Goal: Transaction & Acquisition: Obtain resource

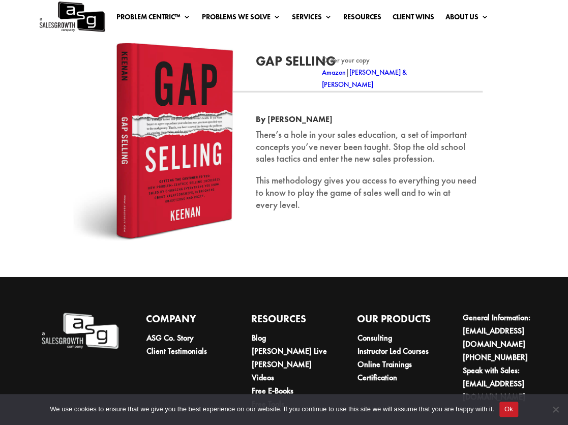
scroll to position [1418, 0]
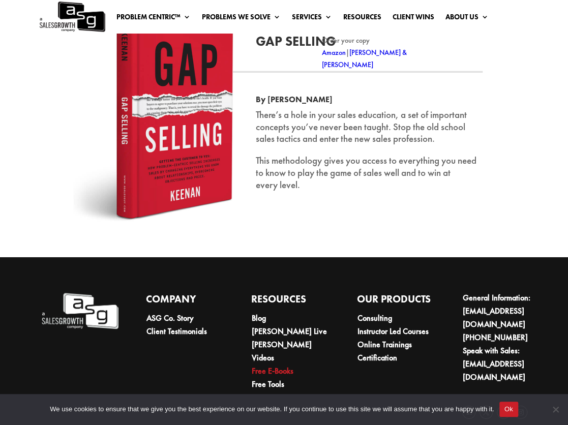
click at [283, 366] on link "Free E-Books" at bounding box center [273, 371] width 42 height 11
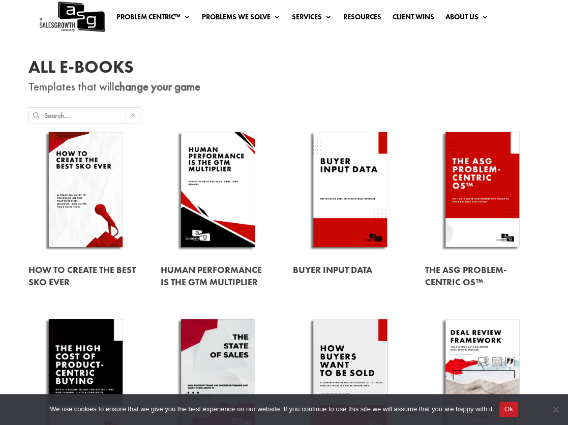
scroll to position [9, 0]
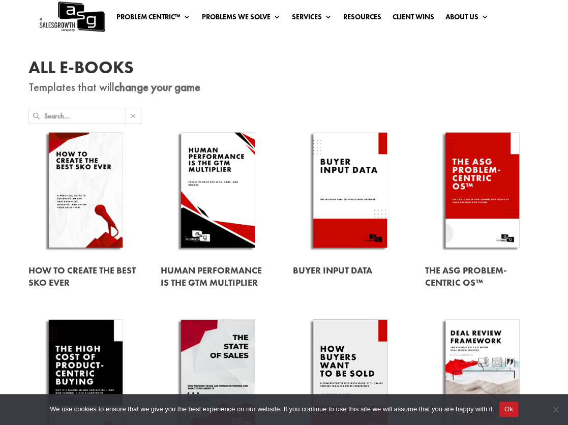
click at [465, 194] on link at bounding box center [482, 192] width 114 height 130
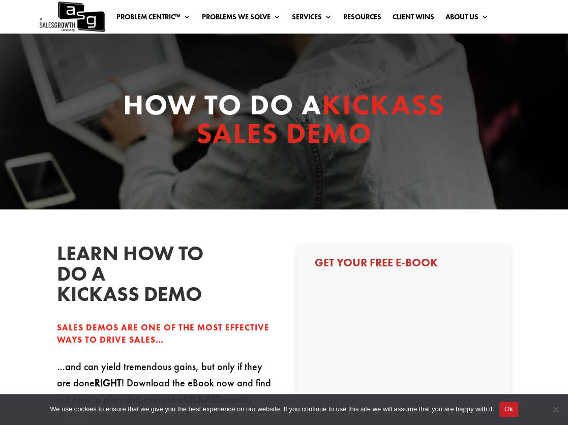
select select "C-Level (CRO, CSO, etc)"
select select "1-9"
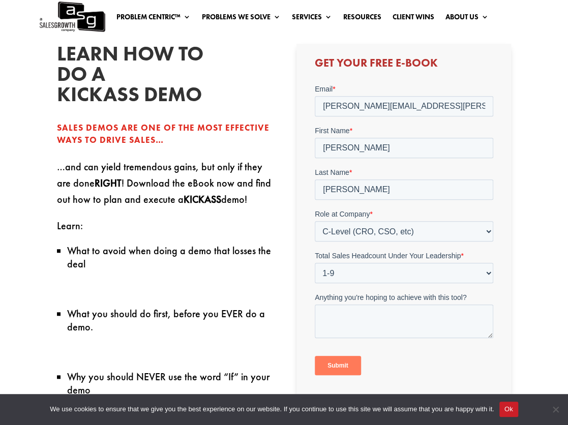
scroll to position [199, 0]
click at [343, 366] on input "Submit" at bounding box center [337, 366] width 46 height 19
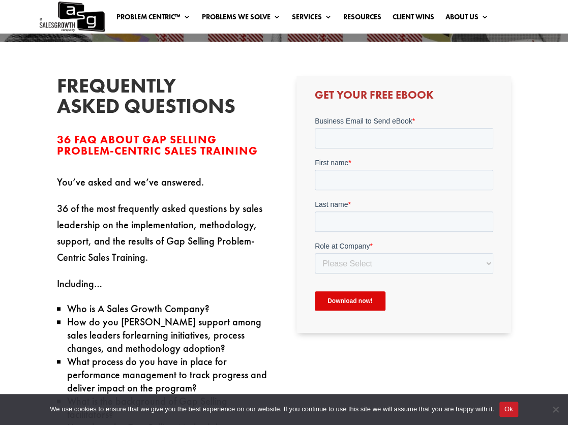
scroll to position [169, 0]
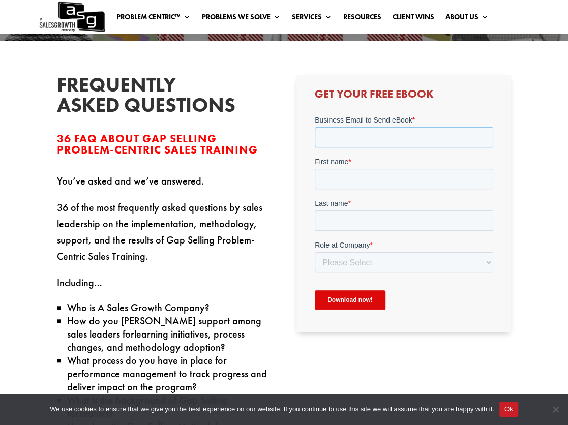
click at [345, 133] on input "Business Email to Send eBook *" at bounding box center [403, 137] width 179 height 20
type input "bryan.buerkle@farmpro.ag"
click at [348, 184] on input "First name *" at bounding box center [403, 179] width 179 height 20
type input "[PERSON_NAME]"
click at [345, 226] on input "Last name *" at bounding box center [403, 221] width 179 height 20
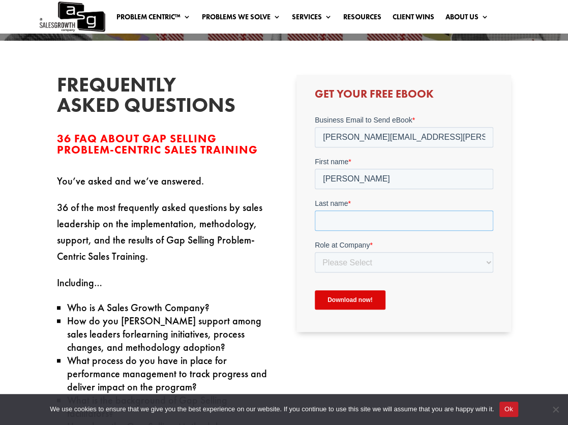
type input "[PERSON_NAME]"
click at [350, 267] on select "Please Select C-Level (CRO, CSO, etc) Senior Leadership (VP of Sales, VP of Ena…" at bounding box center [403, 262] width 179 height 20
select select "C-Level (CRO, CSO, etc)"
click at [314, 252] on select "Please Select C-Level (CRO, CSO, etc) Senior Leadership (VP of Sales, VP of Ena…" at bounding box center [403, 262] width 179 height 20
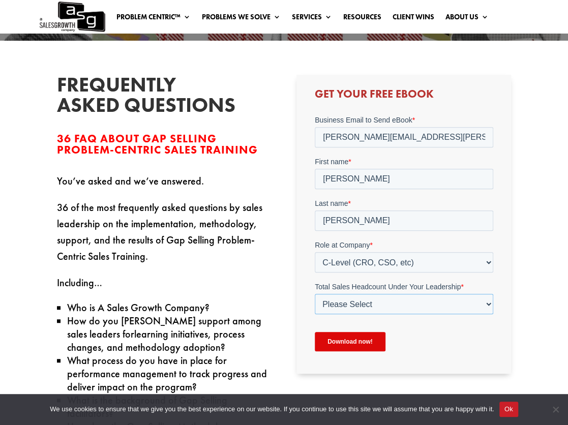
click at [349, 306] on select "Please Select Just Me 1-9 10-19 20-49 50-99 100+" at bounding box center [403, 304] width 179 height 20
select select "1-9"
click at [314, 294] on select "Please Select Just Me 1-9 [PHONE_NUMBER] [PHONE_NUMBER]+" at bounding box center [403, 304] width 179 height 20
click at [339, 346] on input "Download now!" at bounding box center [349, 341] width 71 height 19
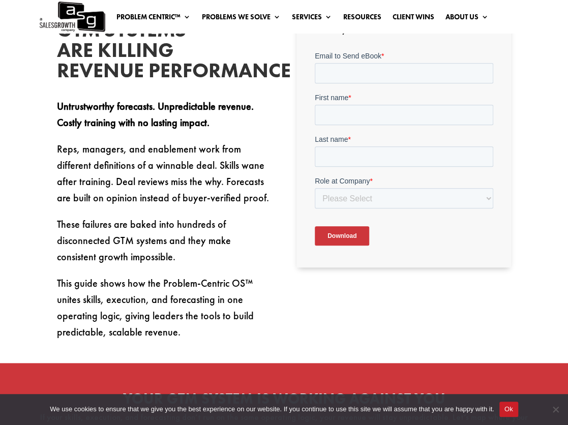
scroll to position [289, 0]
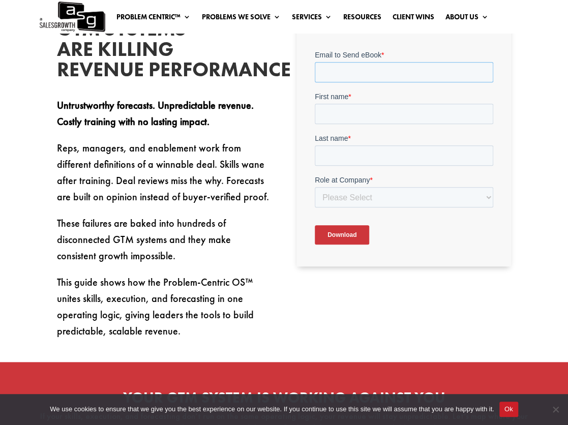
click at [336, 71] on input "Email to Send eBook *" at bounding box center [403, 72] width 179 height 20
type input "[PERSON_NAME][EMAIL_ADDRESS][PERSON_NAME][DOMAIN_NAME]"
click at [332, 117] on input "First name *" at bounding box center [403, 113] width 179 height 20
type input "Bryan"
click at [348, 149] on input "Last name *" at bounding box center [403, 155] width 179 height 20
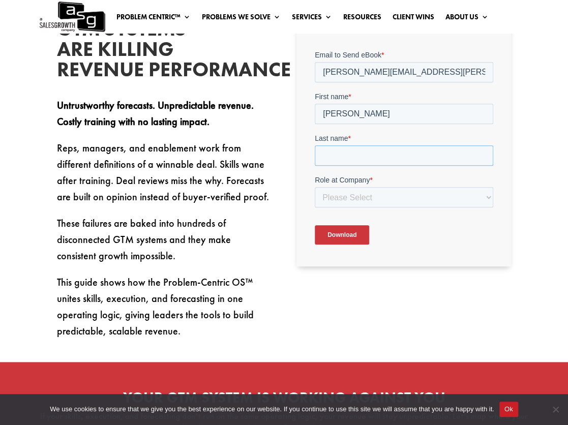
type input "[PERSON_NAME]"
click at [353, 198] on select "Please Select C-Level (CRO, CSO, etc) Senior Leadership (VP of Sales, VP of Ena…" at bounding box center [403, 197] width 179 height 20
select select "C-Level (CRO, CSO, etc)"
click at [314, 187] on select "Please Select C-Level (CRO, CSO, etc) Senior Leadership (VP of Sales, VP of Ena…" at bounding box center [403, 197] width 179 height 20
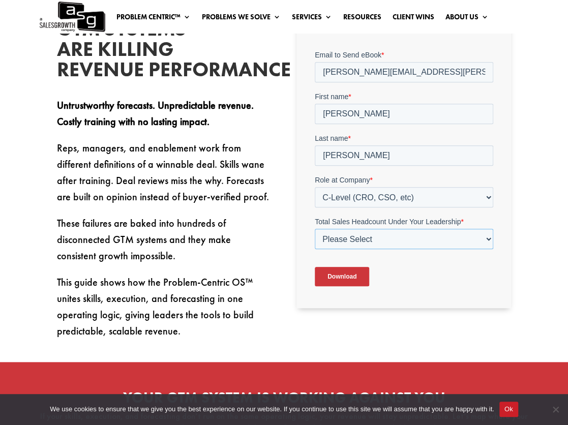
click at [344, 235] on select "Please Select Just Me 1-9 [PHONE_NUMBER] [PHONE_NUMBER]+" at bounding box center [403, 238] width 179 height 20
select select "1-9"
click at [314, 228] on select "Please Select Just Me 1-9 [PHONE_NUMBER] [PHONE_NUMBER]+" at bounding box center [403, 238] width 179 height 20
click at [338, 281] on input "Download" at bounding box center [341, 276] width 54 height 19
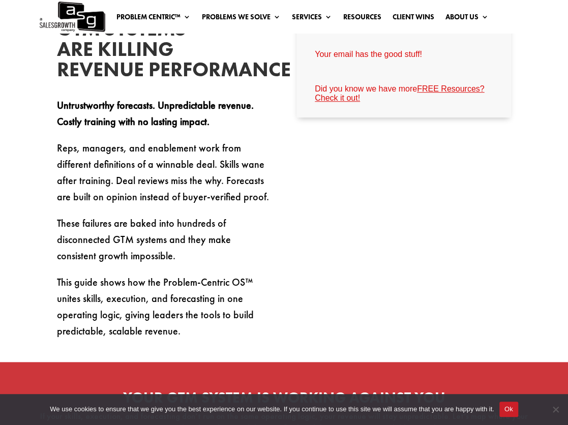
click at [444, 92] on link "FREE Resources? Check it out!" at bounding box center [398, 93] width 169 height 18
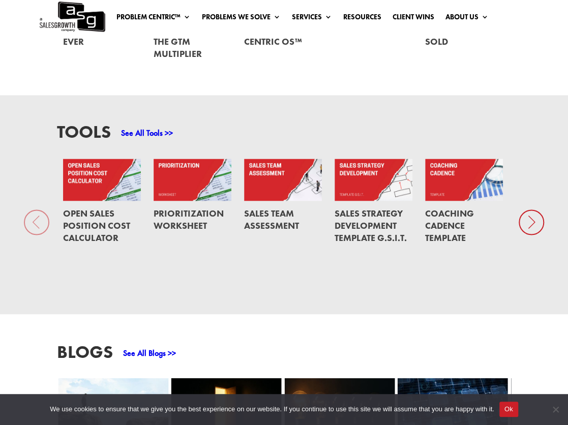
scroll to position [584, 0]
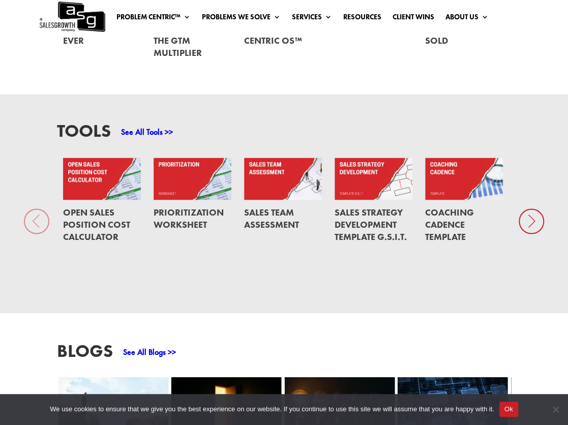
click at [527, 225] on icon at bounding box center [531, 221] width 25 height 25
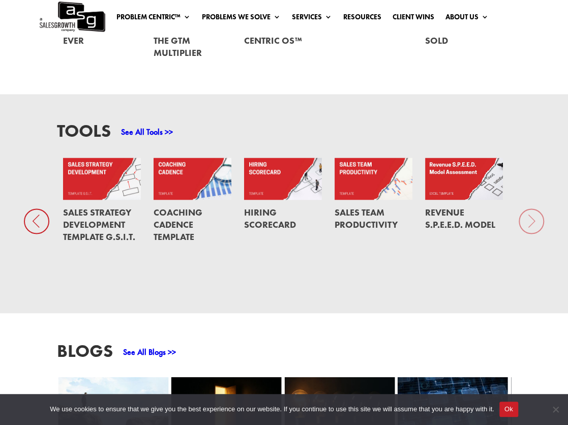
click at [527, 225] on div "Tools See All Tools >> Open Sales Position Cost Calculator Prioritization Works…" at bounding box center [284, 203] width 568 height 219
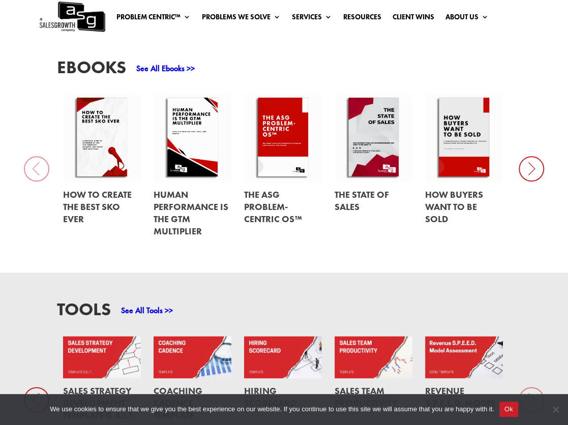
scroll to position [405, 0]
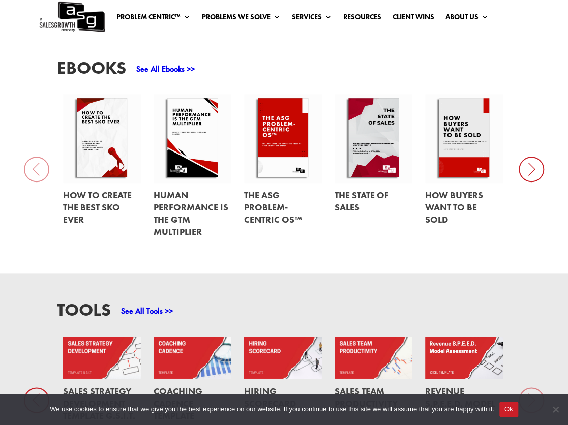
click at [535, 171] on icon at bounding box center [531, 169] width 25 height 25
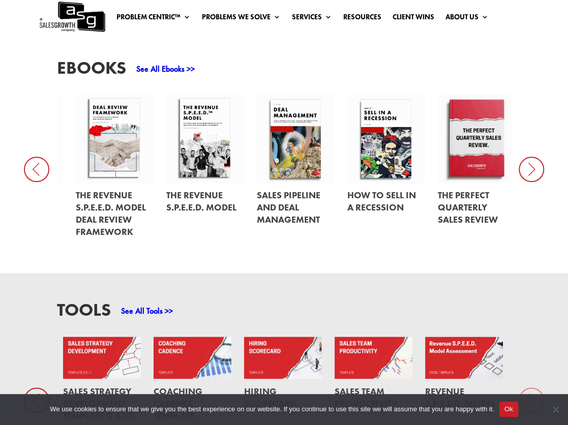
click at [535, 171] on icon at bounding box center [531, 169] width 25 height 25
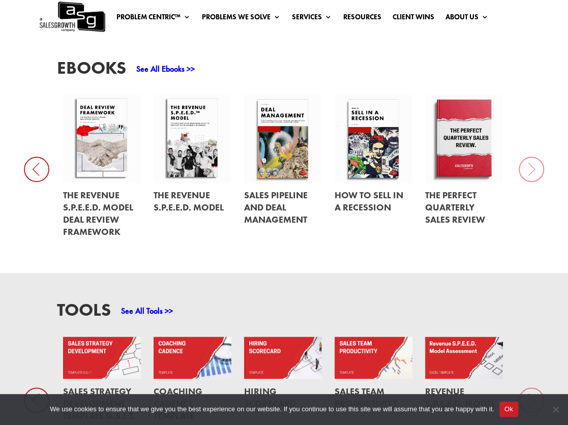
click at [535, 171] on div "EBooks See All Ebooks >> How to Create the Best SKO Ever Human Performance Is t…" at bounding box center [284, 152] width 568 height 243
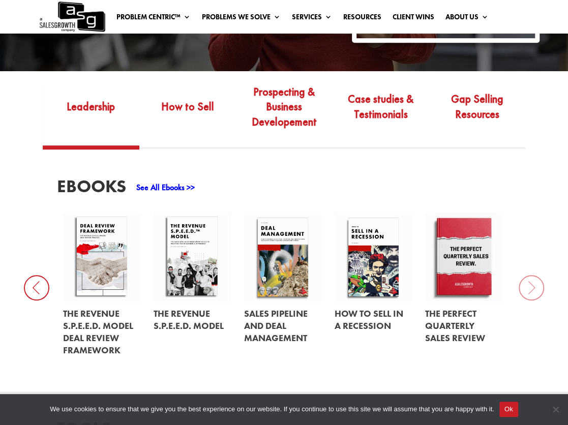
scroll to position [274, 0]
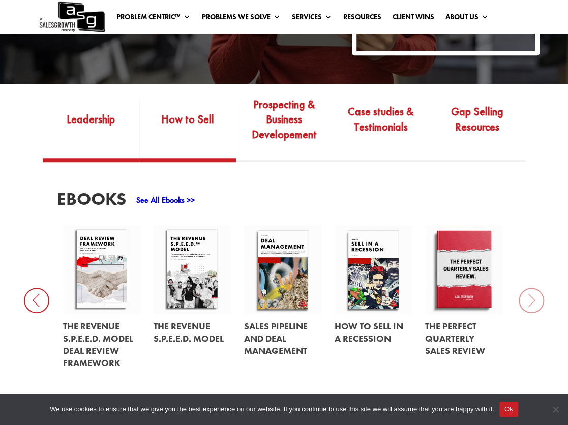
click at [187, 124] on link "How to Sell" at bounding box center [187, 127] width 97 height 63
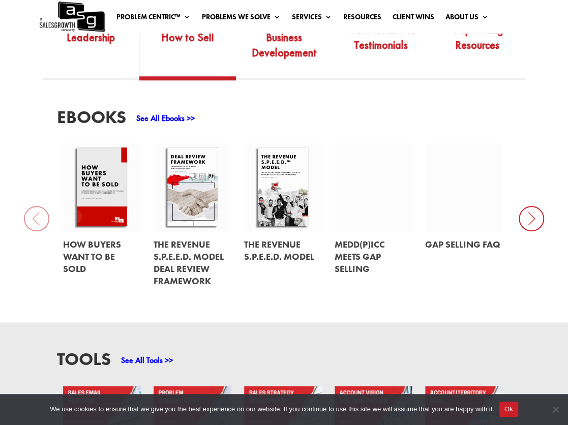
scroll to position [360, 0]
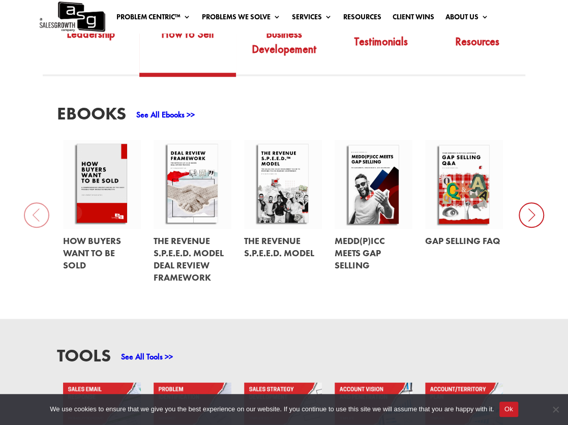
click at [270, 190] on link at bounding box center [283, 184] width 78 height 88
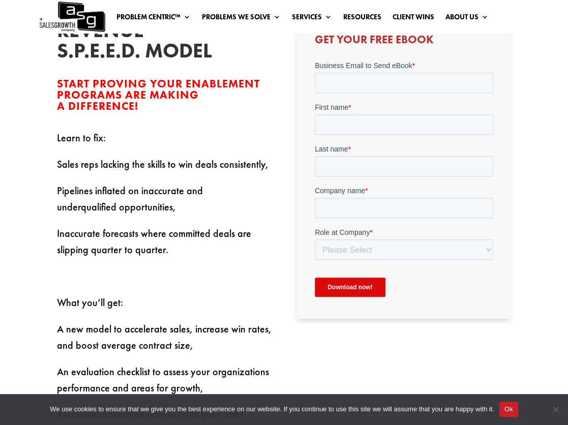
scroll to position [275, 0]
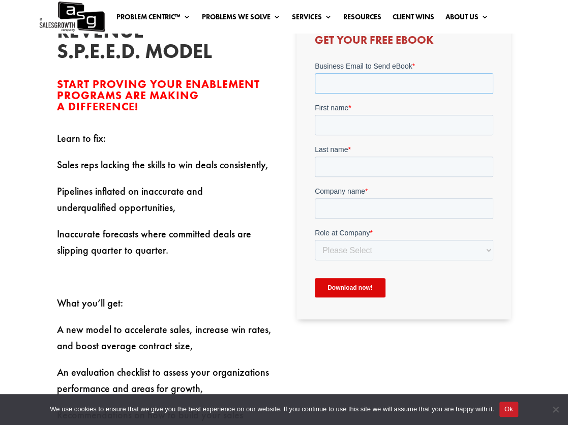
click at [342, 86] on input "Business Email to Send eBook *" at bounding box center [403, 83] width 179 height 20
type input "[PERSON_NAME][EMAIL_ADDRESS][PERSON_NAME][DOMAIN_NAME]"
click at [332, 132] on input "First name *" at bounding box center [403, 125] width 179 height 20
type input "[PERSON_NAME]"
click at [334, 165] on input "Last name *" at bounding box center [403, 167] width 179 height 20
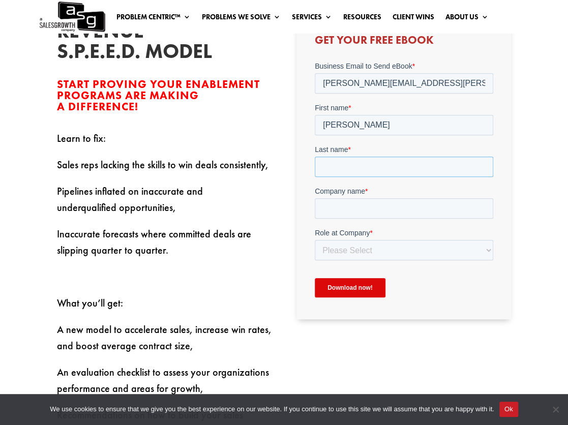
type input "Buerkle"
click at [340, 209] on input "Company name *" at bounding box center [403, 208] width 179 height 20
type input "FarmPro"
click at [341, 252] on select "Please Select C-Level (CRO, CSO, etc) Senior Leadership (VP of Sales, VP of Ena…" at bounding box center [403, 250] width 179 height 20
select select "C-Level (CRO, CSO, etc)"
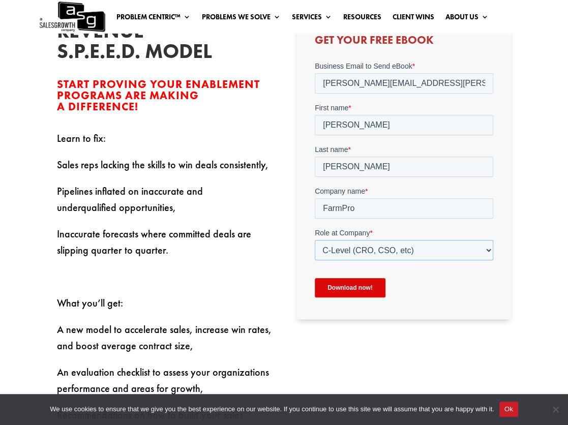
click at [314, 240] on select "Please Select C-Level (CRO, CSO, etc) Senior Leadership (VP of Sales, VP of Ena…" at bounding box center [403, 250] width 179 height 20
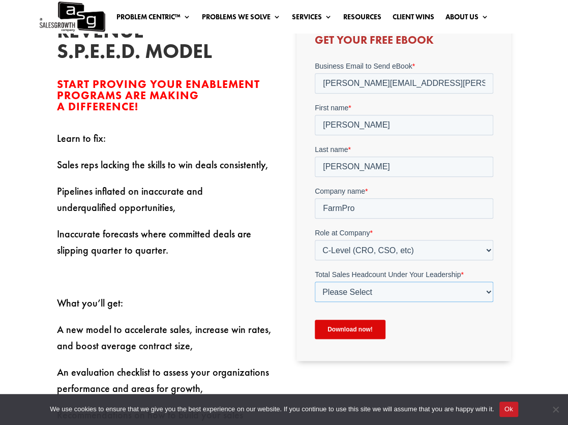
click at [347, 284] on select "Please Select Just Me 1-9 10-19 20-49 50-99 100+" at bounding box center [403, 292] width 179 height 20
select select "1-9"
click at [314, 282] on select "Please Select Just Me 1-9 10-19 20-49 50-99 100+" at bounding box center [403, 292] width 179 height 20
click at [342, 331] on input "Download now!" at bounding box center [349, 329] width 71 height 19
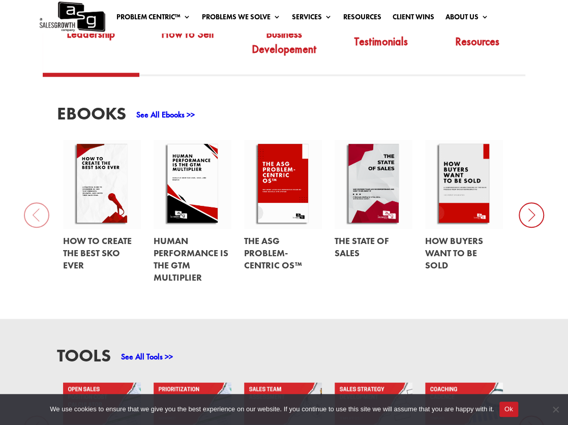
click at [534, 215] on icon at bounding box center [531, 214] width 25 height 25
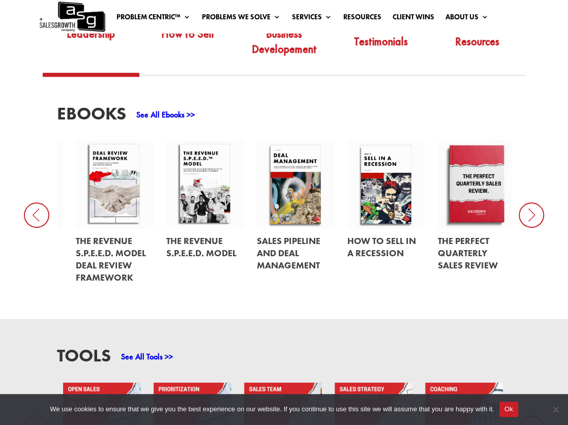
click at [534, 215] on icon at bounding box center [531, 214] width 25 height 25
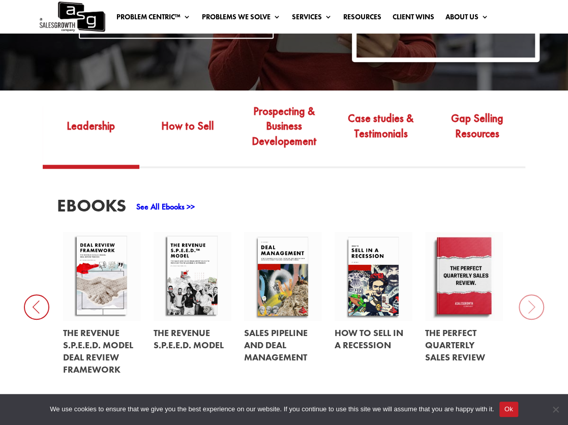
scroll to position [258, 0]
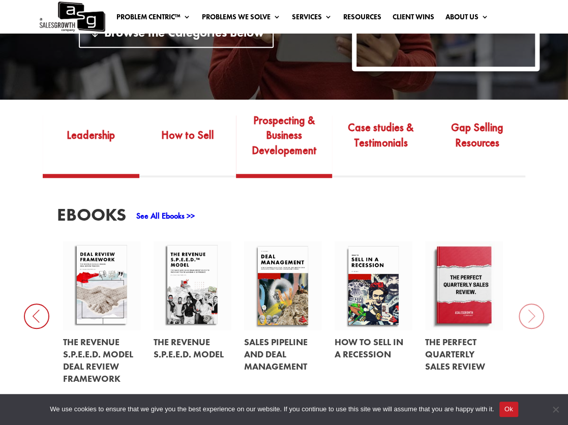
click at [292, 151] on link "Prospecting & Business Developement" at bounding box center [284, 142] width 97 height 63
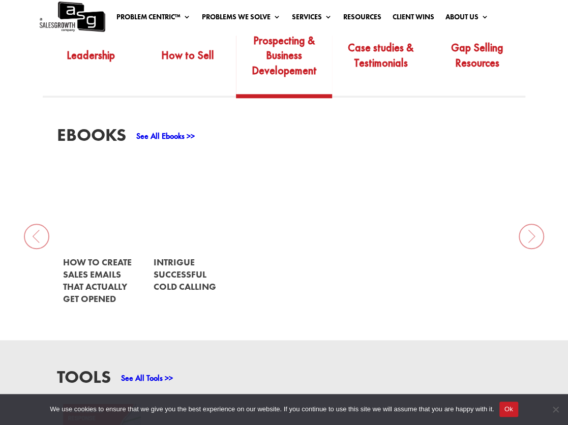
scroll to position [341, 0]
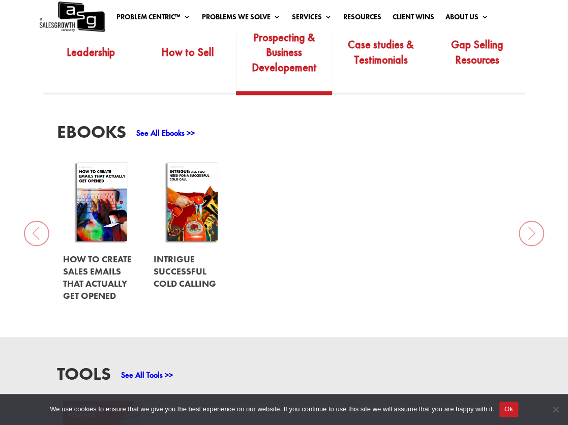
click at [111, 214] on link at bounding box center [102, 202] width 78 height 88
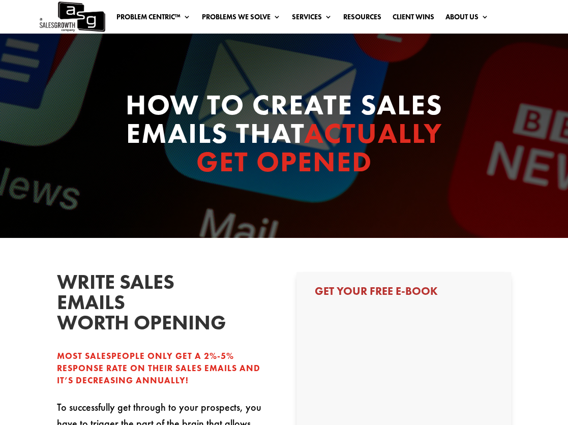
select select "C-Level (CRO, CSO, etc)"
select select "1-9"
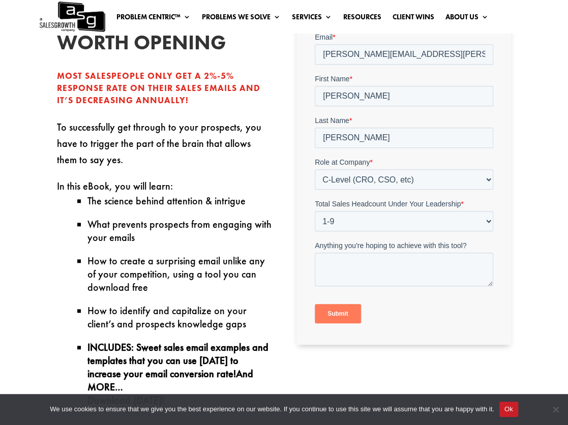
scroll to position [281, 0]
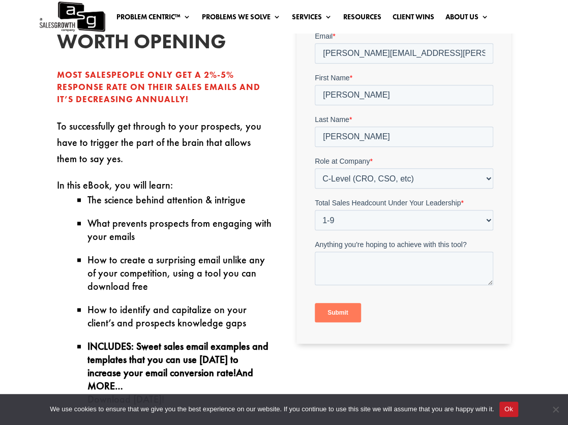
click at [337, 312] on input "Submit" at bounding box center [337, 312] width 46 height 19
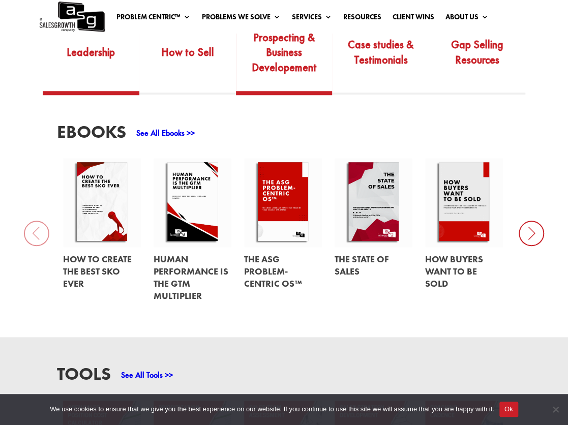
click at [290, 63] on link "Prospecting & Business Developement" at bounding box center [284, 59] width 97 height 63
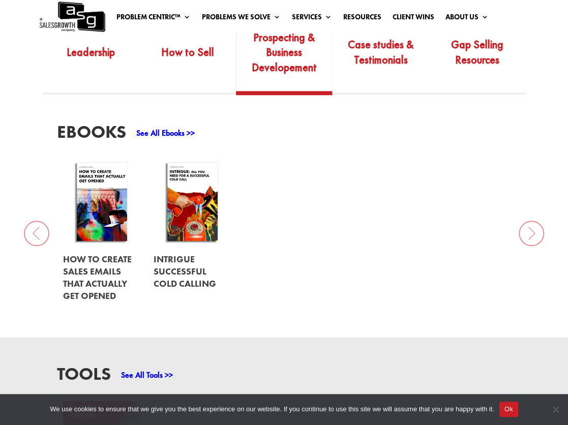
click at [197, 212] on link at bounding box center [193, 202] width 78 height 88
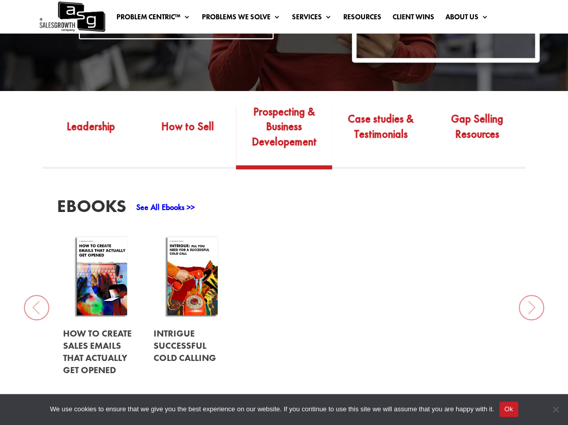
scroll to position [267, 0]
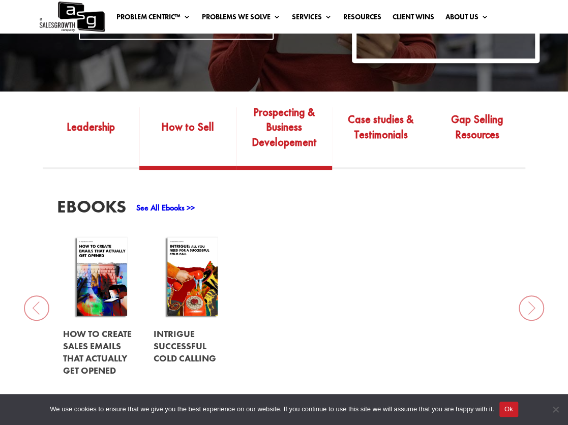
click at [192, 129] on link "How to Sell" at bounding box center [187, 134] width 97 height 63
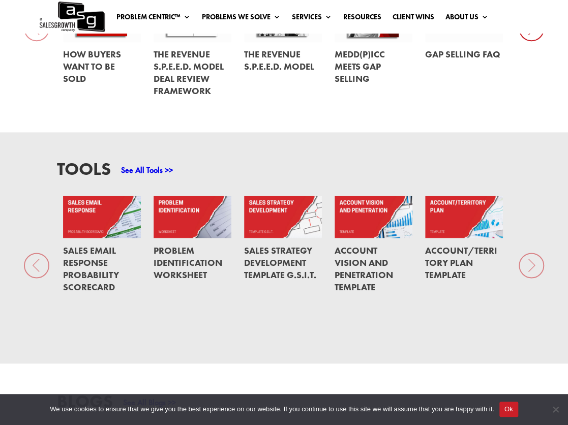
scroll to position [549, 0]
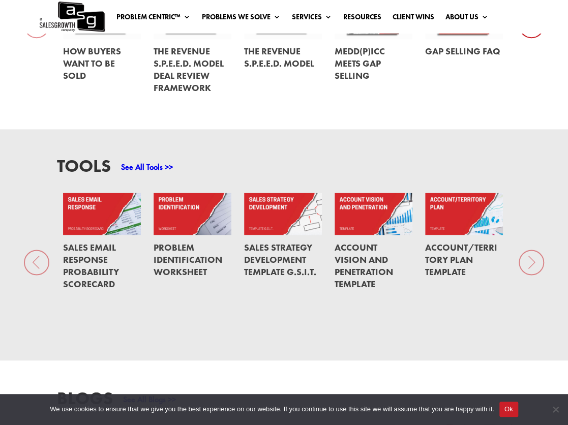
click at [535, 264] on div "Tools See All Tools >> Sales Email Response Probability Scorecard Problem Ident…" at bounding box center [284, 244] width 568 height 231
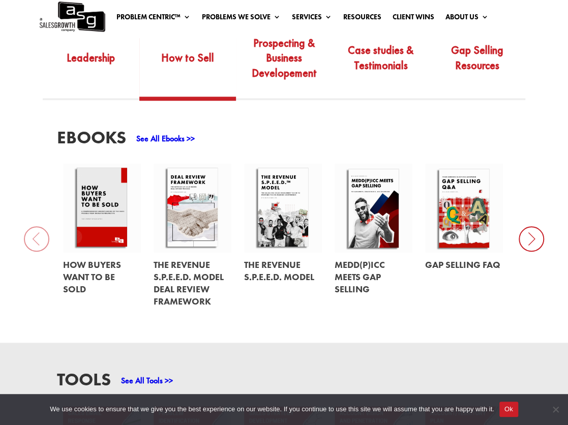
scroll to position [332, 0]
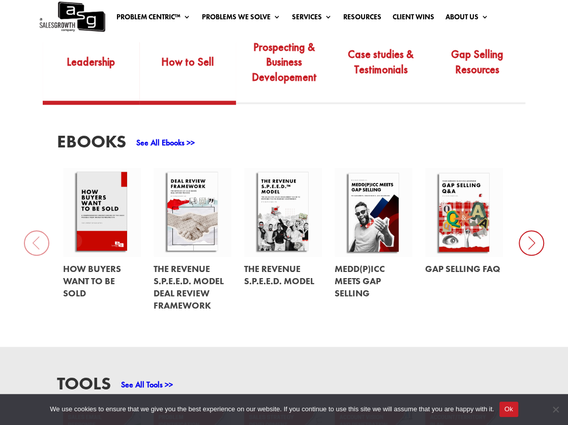
click at [72, 66] on link "Leadership" at bounding box center [91, 69] width 97 height 63
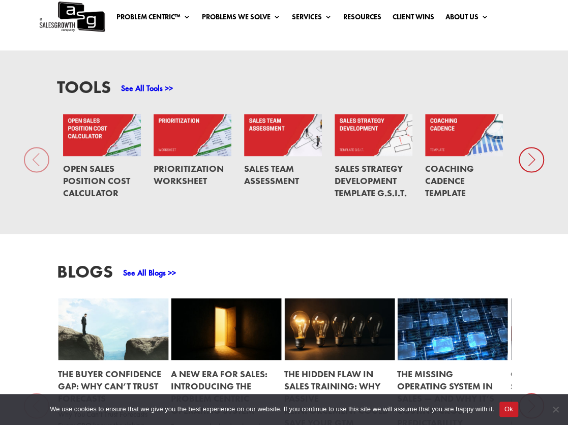
scroll to position [618, 0]
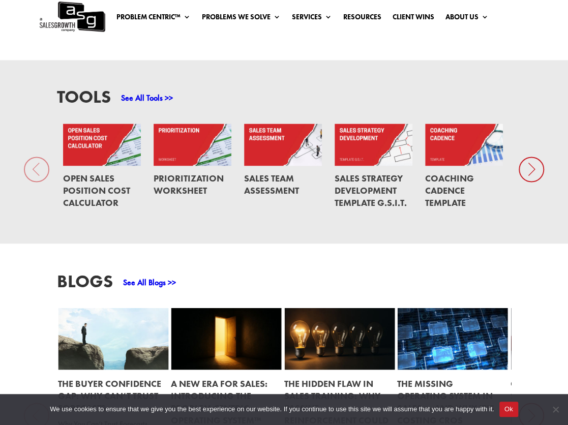
click at [530, 174] on icon at bounding box center [531, 169] width 25 height 25
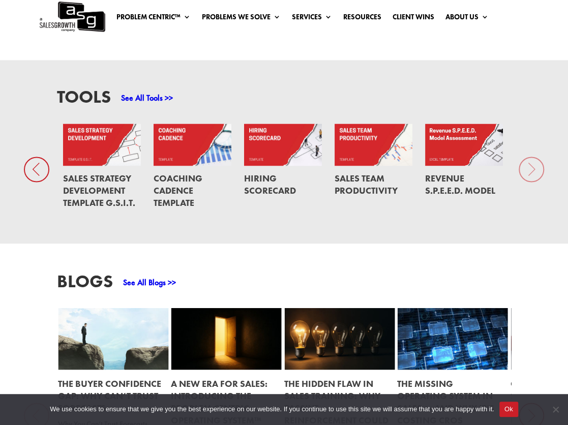
click at [530, 174] on div "Tools See All Tools >> Open Sales Position Cost Calculator Prioritization Works…" at bounding box center [284, 152] width 568 height 184
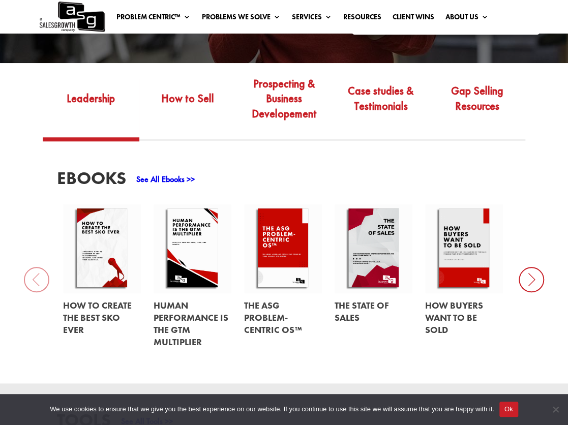
scroll to position [291, 0]
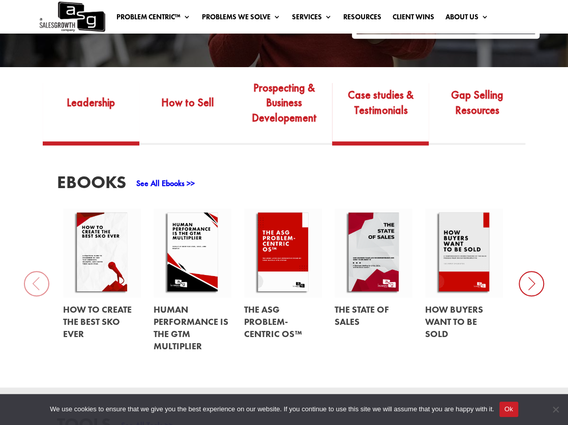
click at [397, 112] on link "Case studies & Testimonials" at bounding box center [380, 110] width 97 height 63
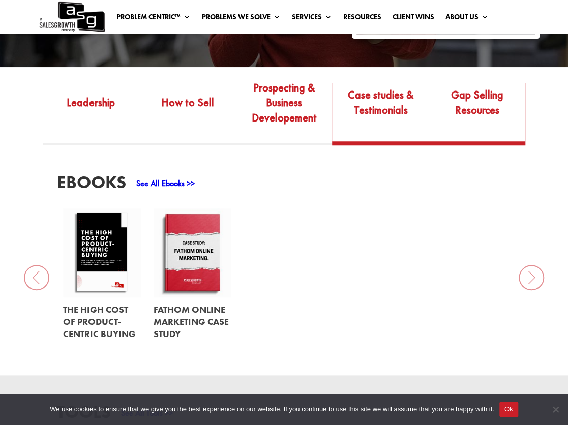
click at [488, 104] on link "Gap Selling Resources" at bounding box center [477, 110] width 97 height 63
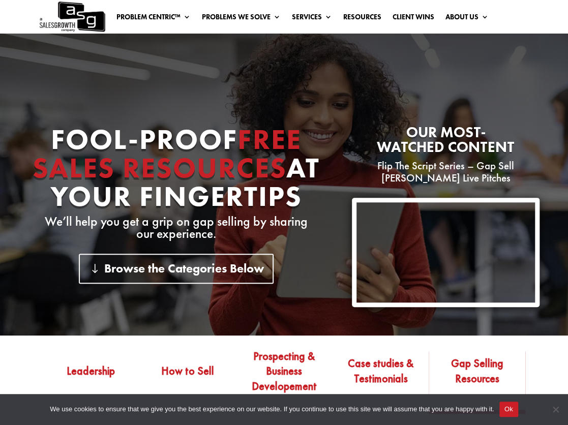
scroll to position [22, 0]
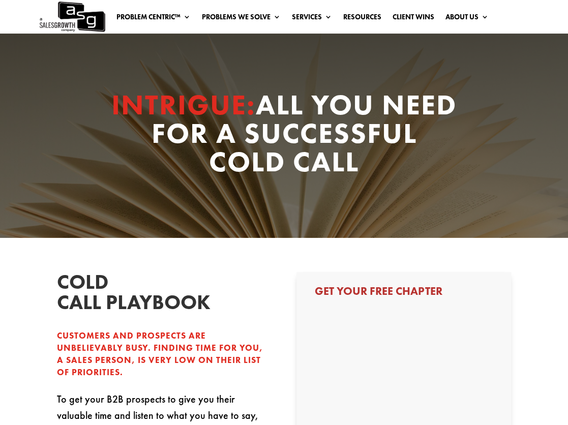
select select "C-Level (CRO, CSO, etc)"
select select "1-9"
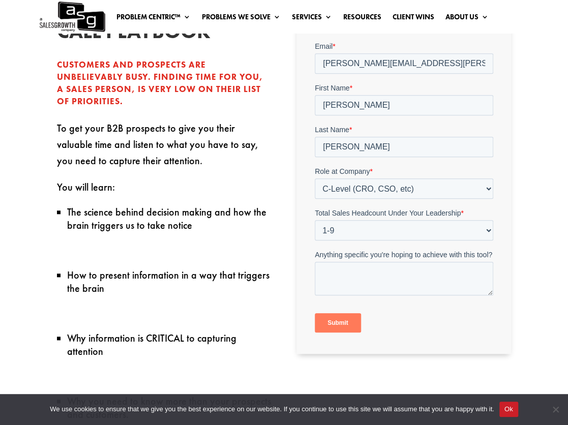
scroll to position [274, 0]
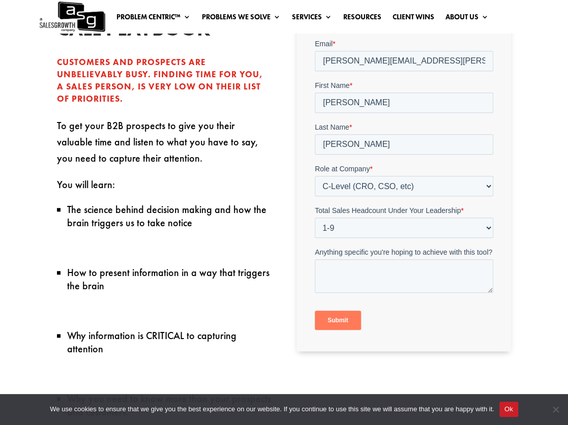
click at [337, 322] on input "Submit" at bounding box center [337, 319] width 46 height 19
